Goal: Check status: Check status

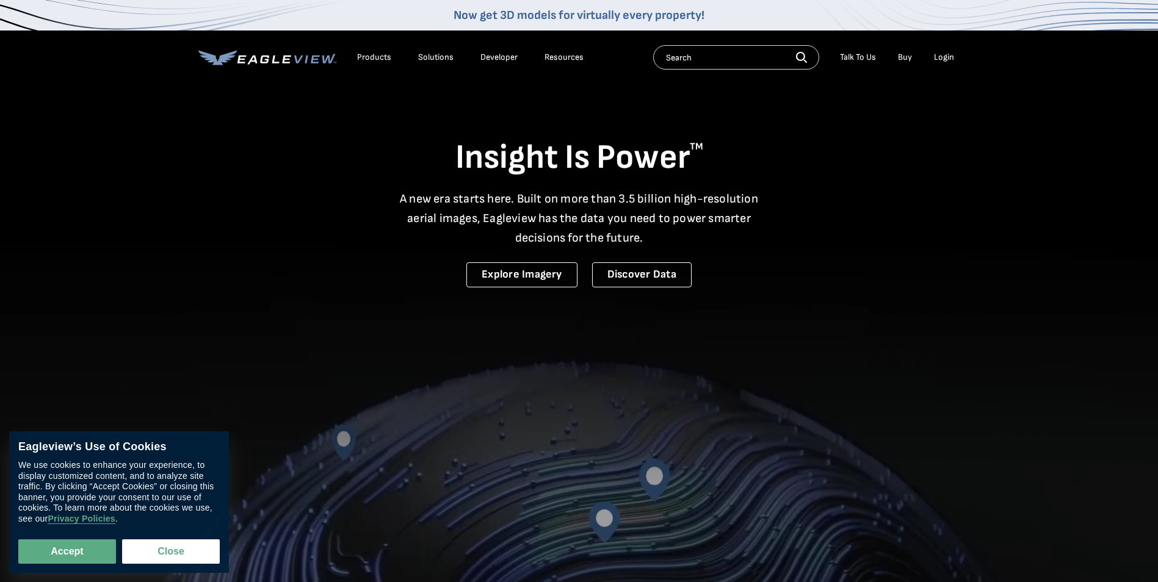
click at [940, 59] on div "Login" at bounding box center [944, 57] width 20 height 11
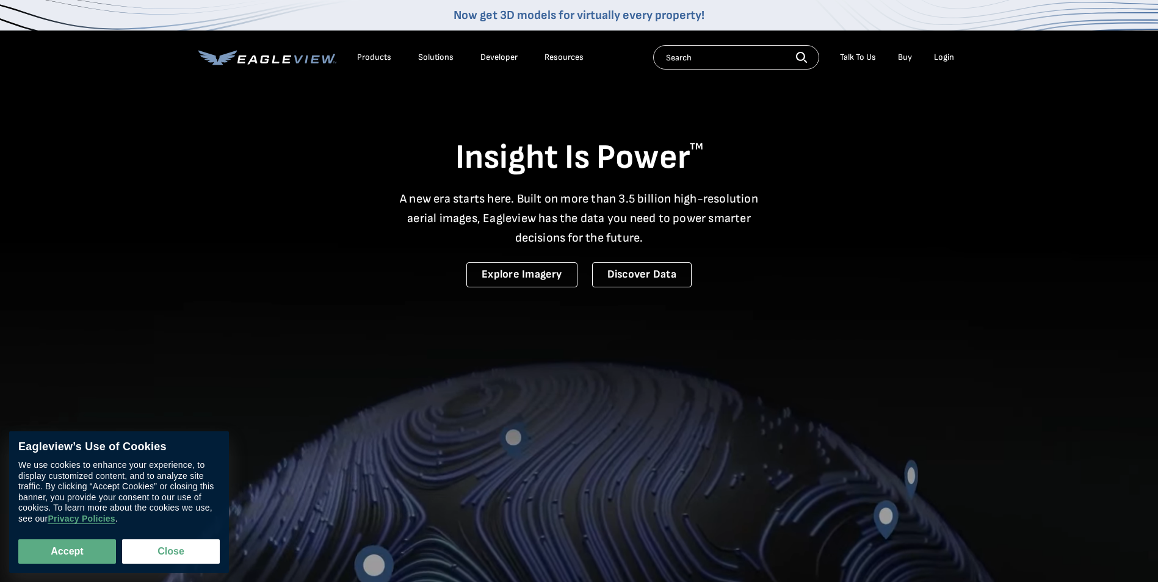
click at [940, 56] on div "Login" at bounding box center [944, 57] width 20 height 11
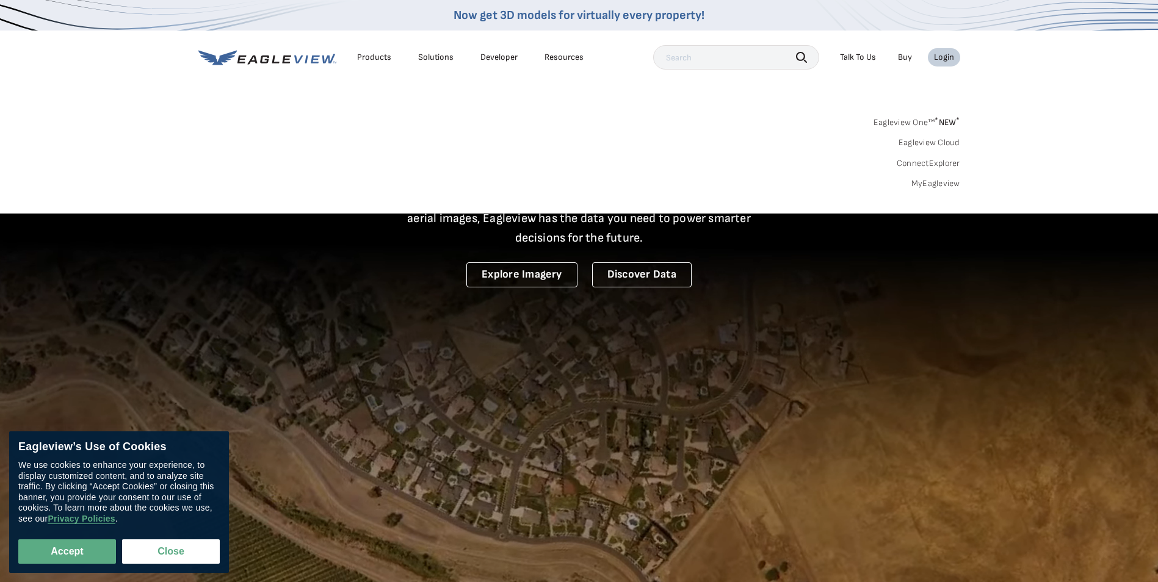
click at [941, 181] on link "MyEagleview" at bounding box center [936, 183] width 49 height 11
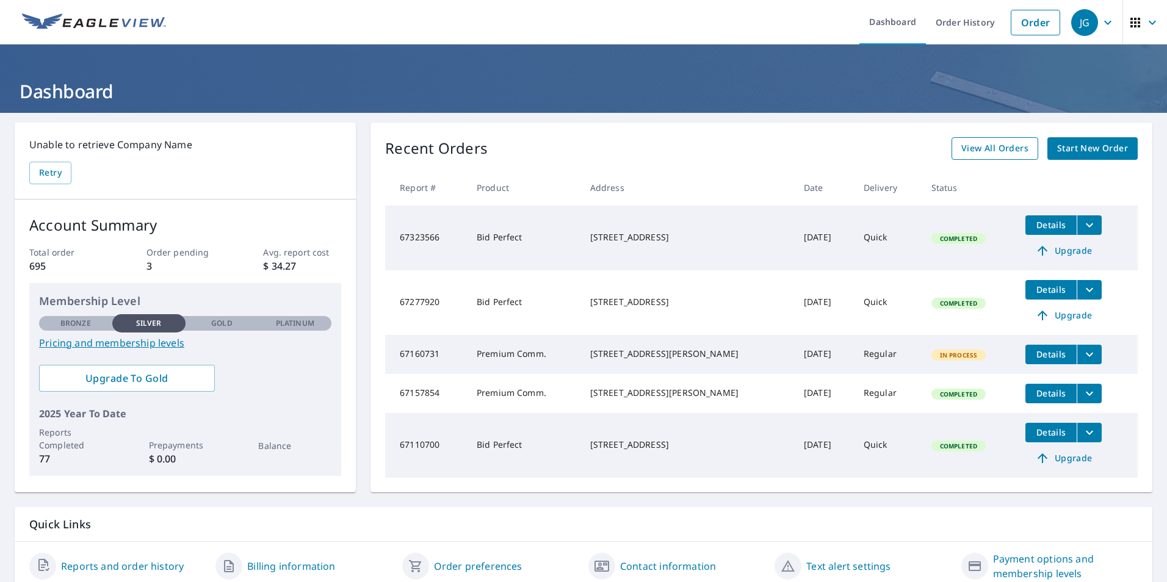
click at [1007, 152] on span "View All Orders" at bounding box center [995, 148] width 67 height 15
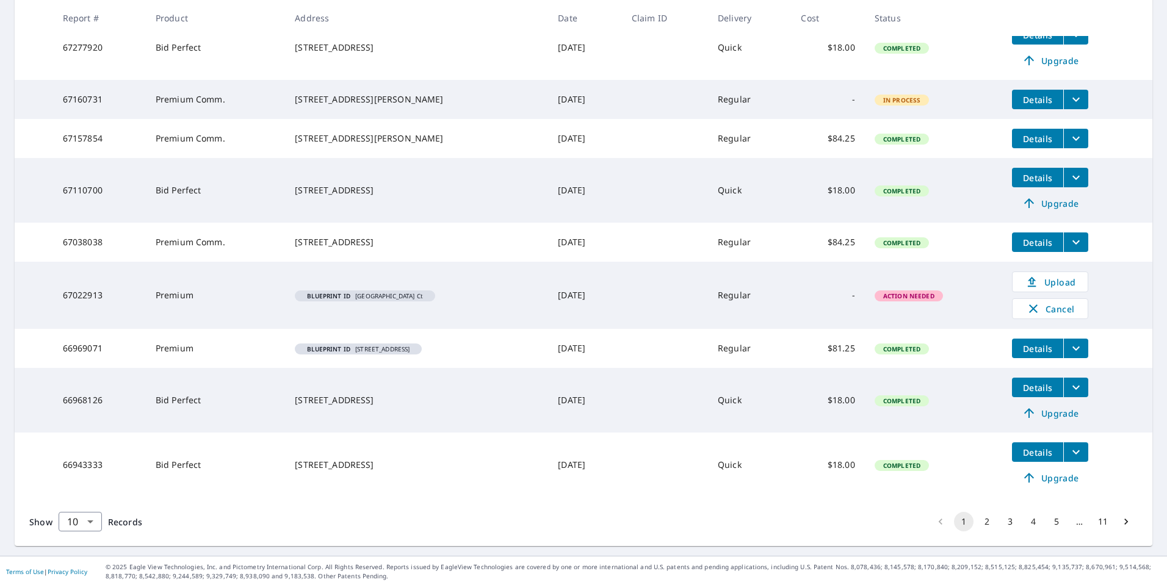
scroll to position [339, 0]
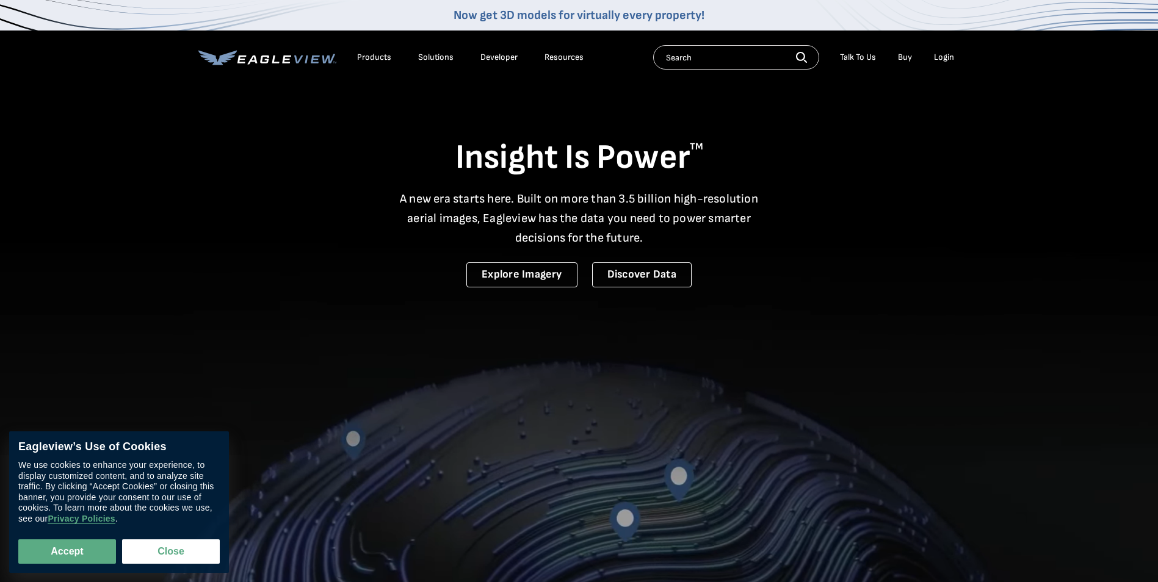
click at [952, 58] on div "Login" at bounding box center [944, 57] width 20 height 11
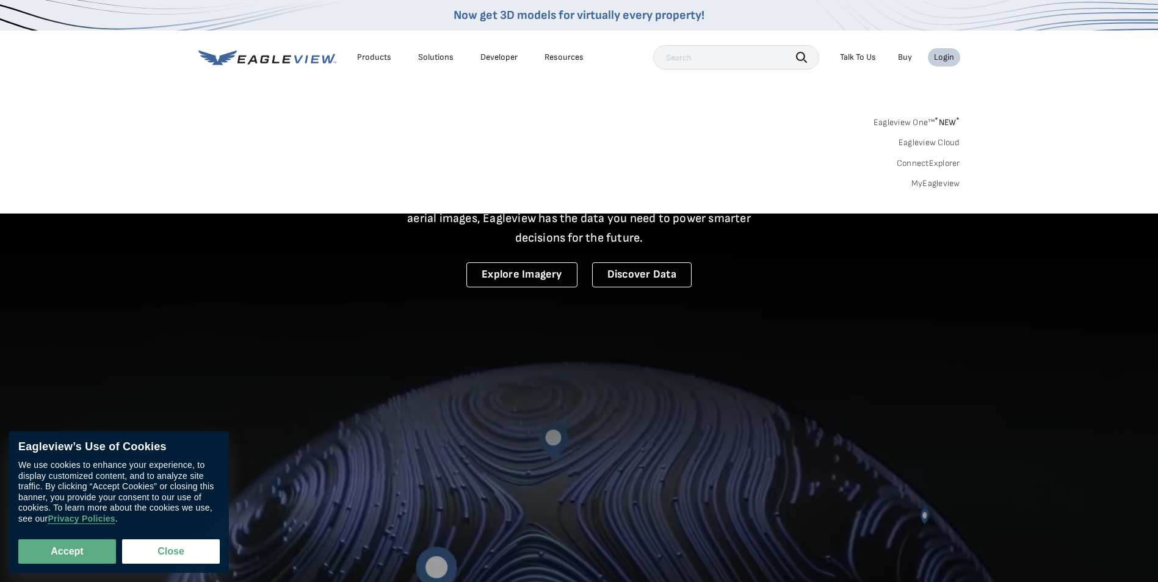
click at [952, 182] on link "MyEagleview" at bounding box center [936, 183] width 49 height 11
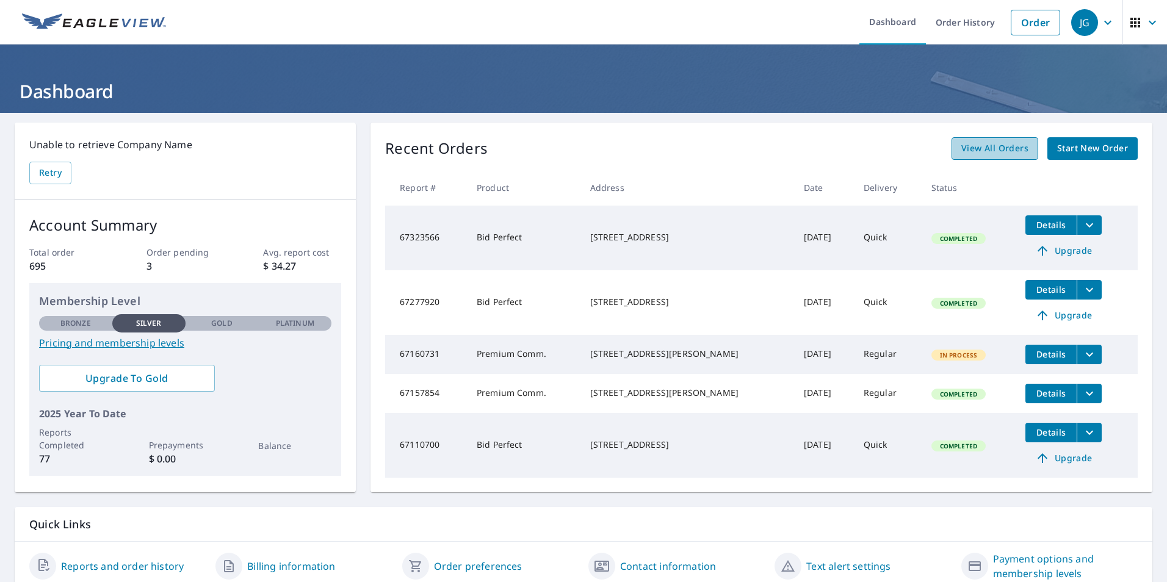
click at [1002, 151] on span "View All Orders" at bounding box center [995, 148] width 67 height 15
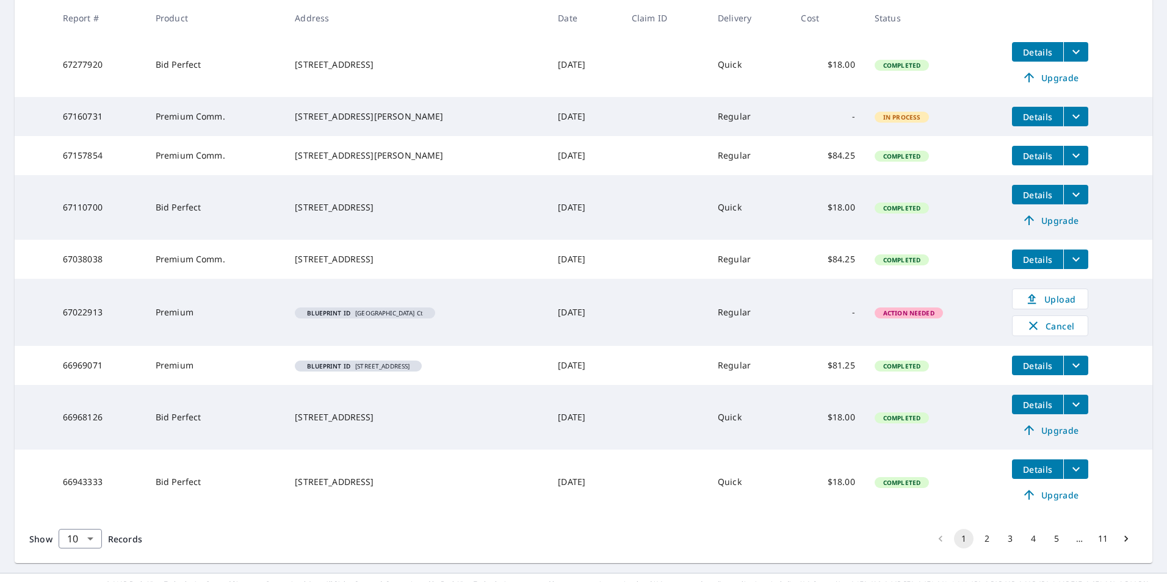
scroll to position [339, 0]
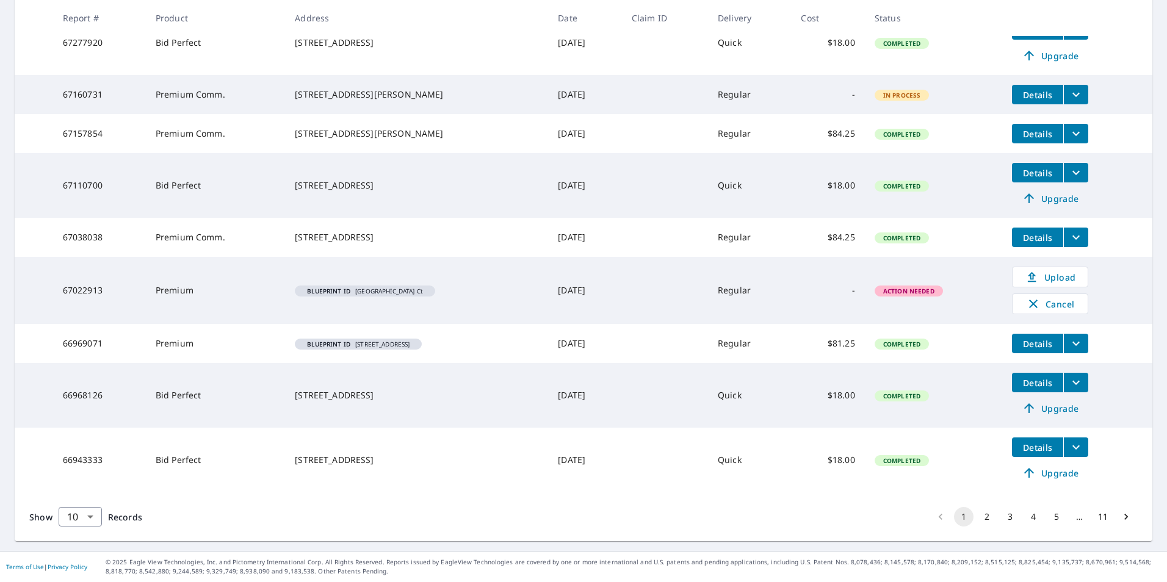
click at [978, 519] on button "2" at bounding box center [988, 517] width 20 height 20
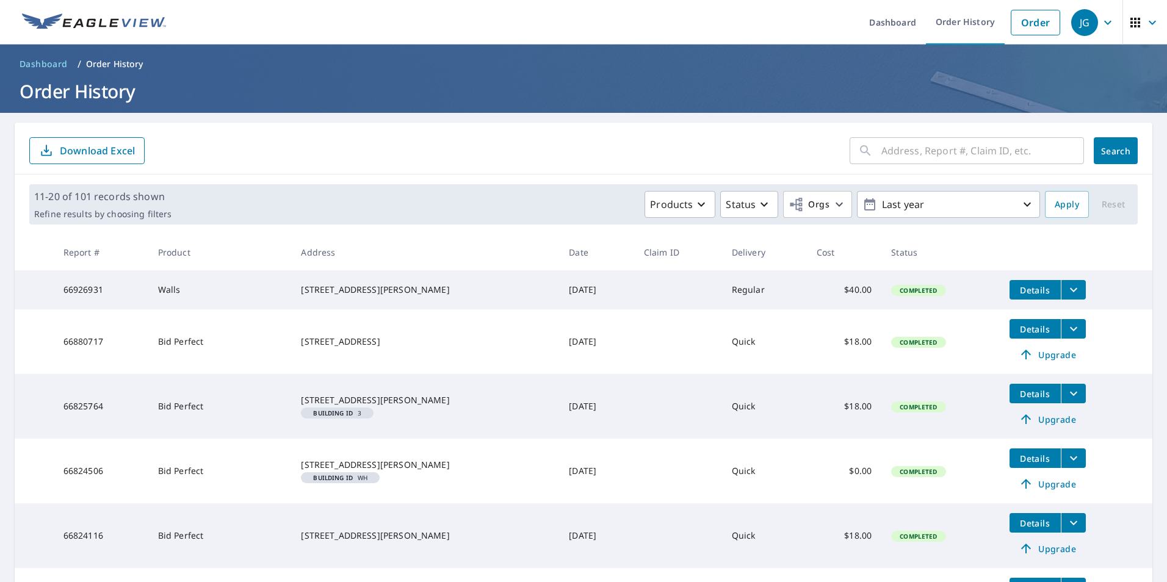
scroll to position [79, 0]
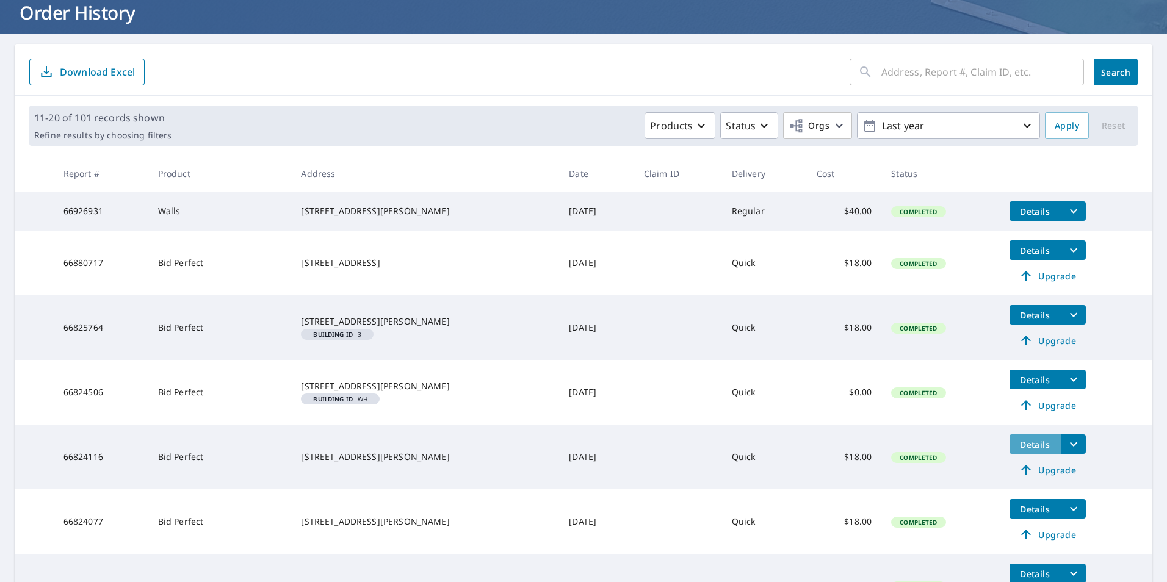
click at [1042, 451] on span "Details" at bounding box center [1035, 445] width 37 height 12
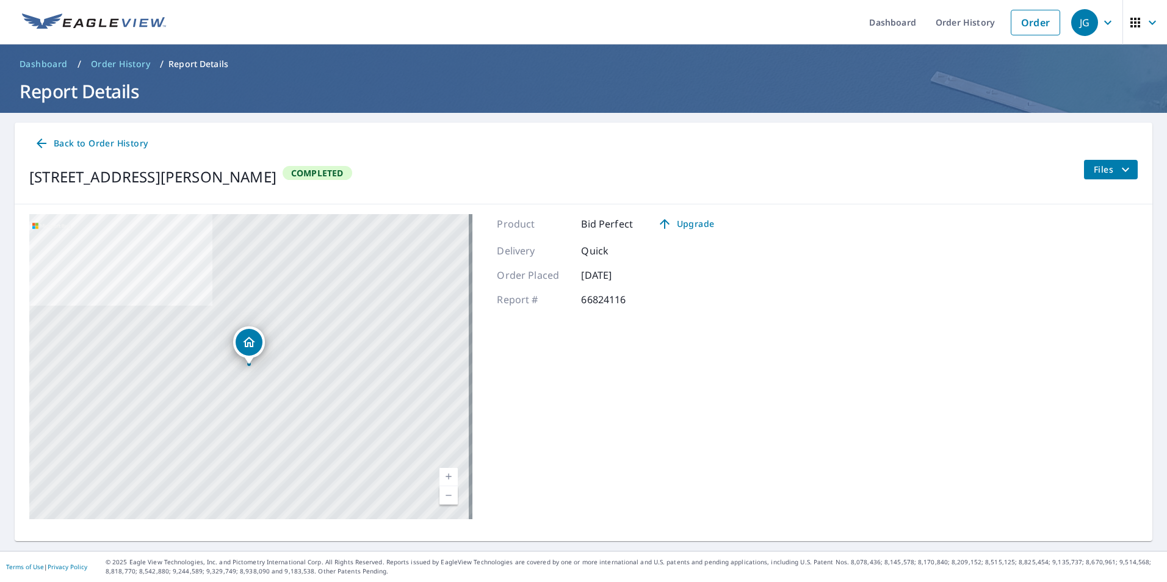
click at [1098, 170] on span "Files" at bounding box center [1113, 169] width 39 height 15
click at [1085, 258] on span "PDF" at bounding box center [1082, 256] width 39 height 15
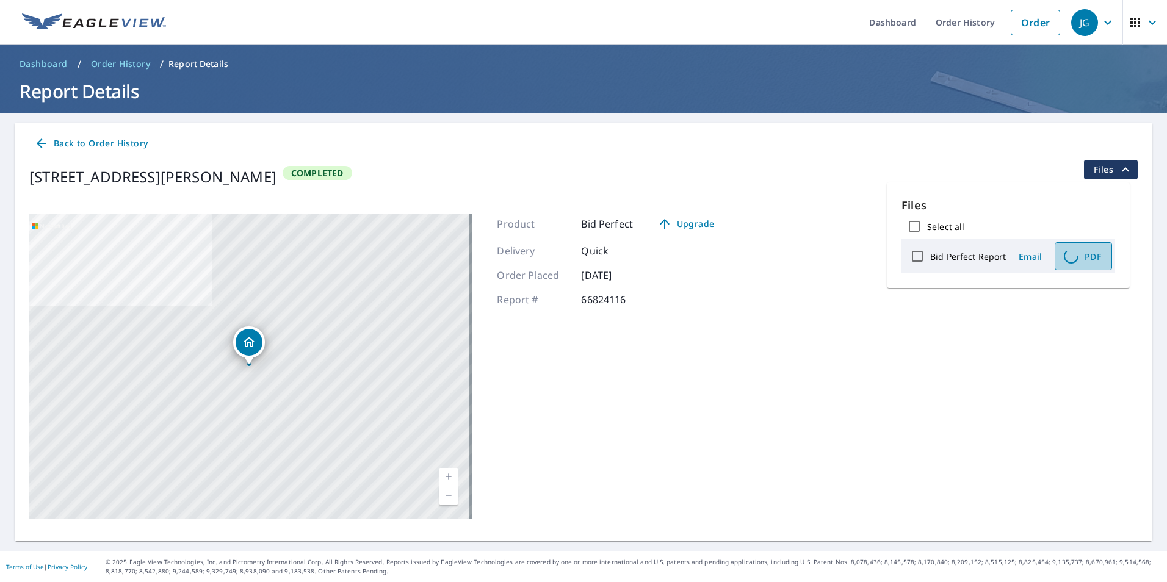
click at [1080, 257] on span "PDF" at bounding box center [1082, 256] width 39 height 15
